Goal: Task Accomplishment & Management: Complete application form

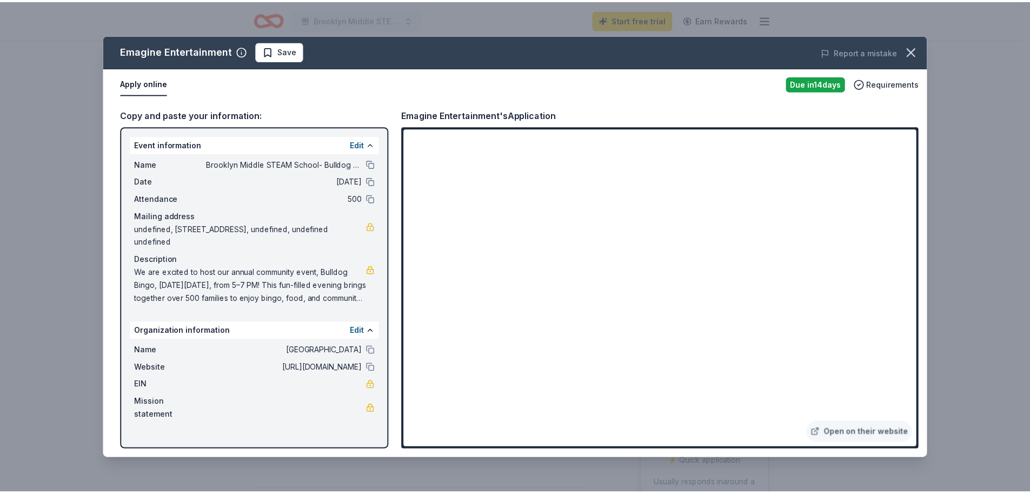
scroll to position [54, 0]
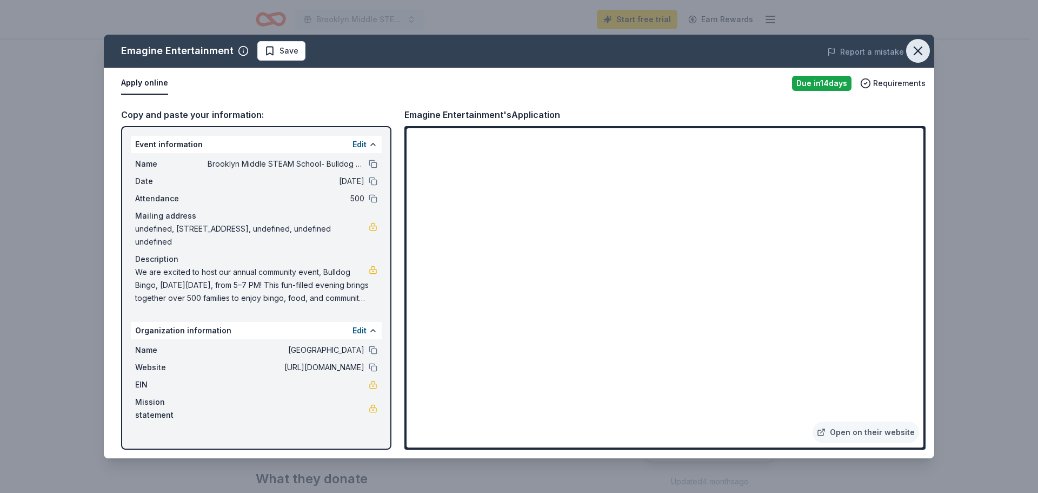
click at [921, 44] on icon "button" at bounding box center [917, 50] width 15 height 15
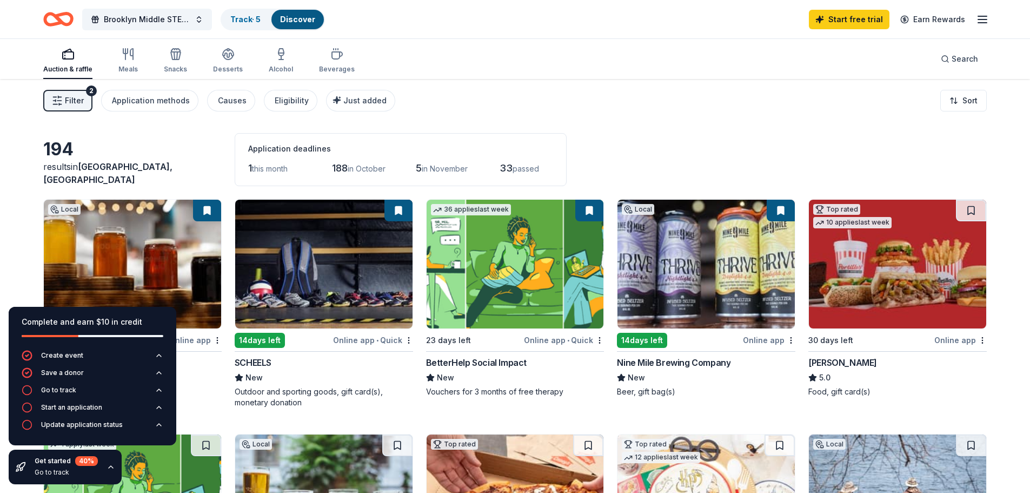
click at [338, 250] on img at bounding box center [323, 263] width 177 height 129
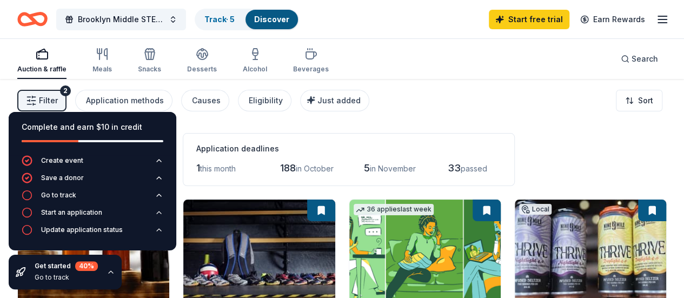
click at [408, 51] on div "Auction & raffle Meals Snacks Desserts Alcohol Beverages Search" at bounding box center [341, 59] width 649 height 40
click at [430, 69] on div "Auction & raffle Meals Snacks Desserts Alcohol Beverages Search" at bounding box center [341, 59] width 649 height 40
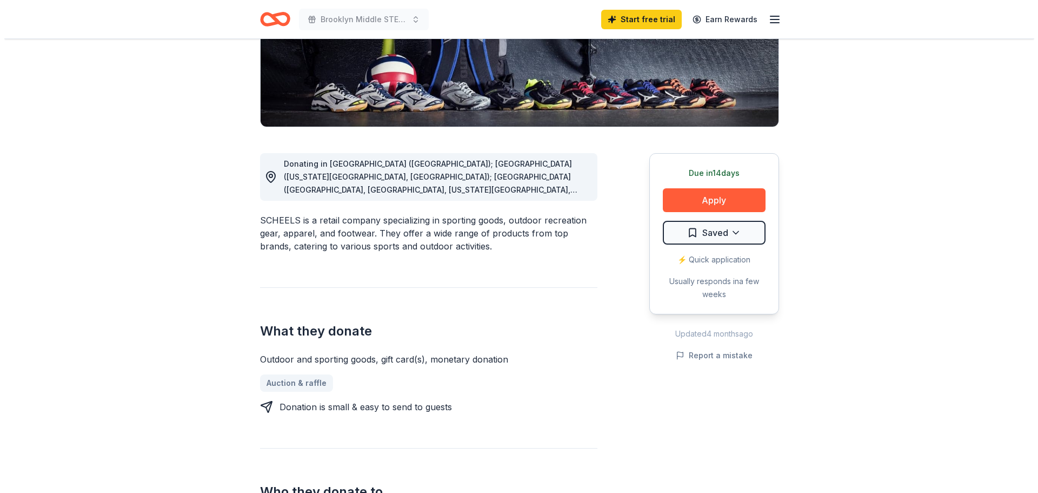
scroll to position [216, 0]
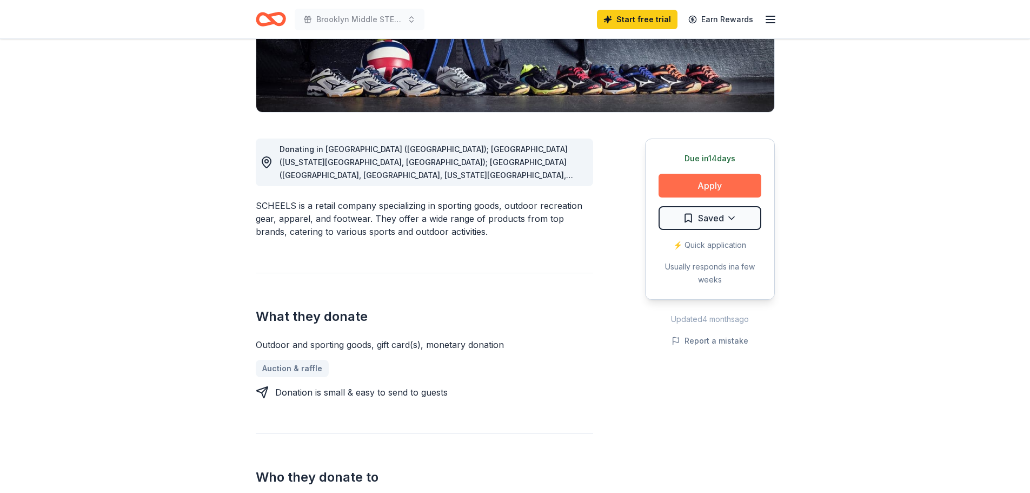
click at [704, 189] on button "Apply" at bounding box center [709, 186] width 103 height 24
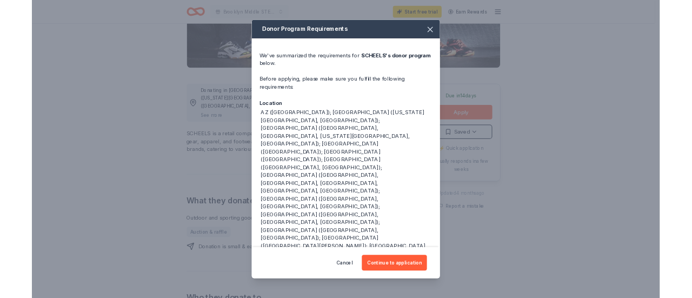
scroll to position [32, 0]
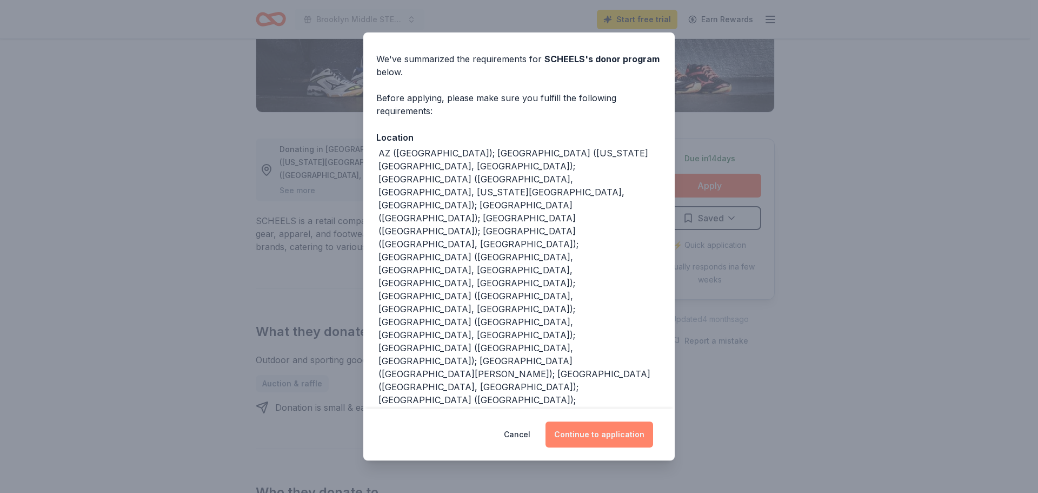
click at [609, 431] on button "Continue to application" at bounding box center [599, 434] width 108 height 26
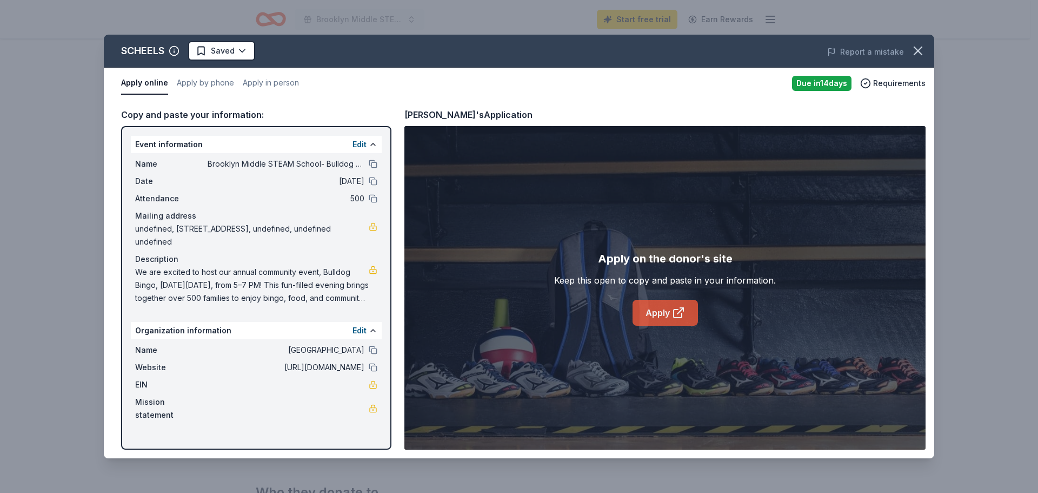
click at [668, 315] on link "Apply" at bounding box center [665, 313] width 65 height 26
